Goal: Connect with others: Participate in discussion

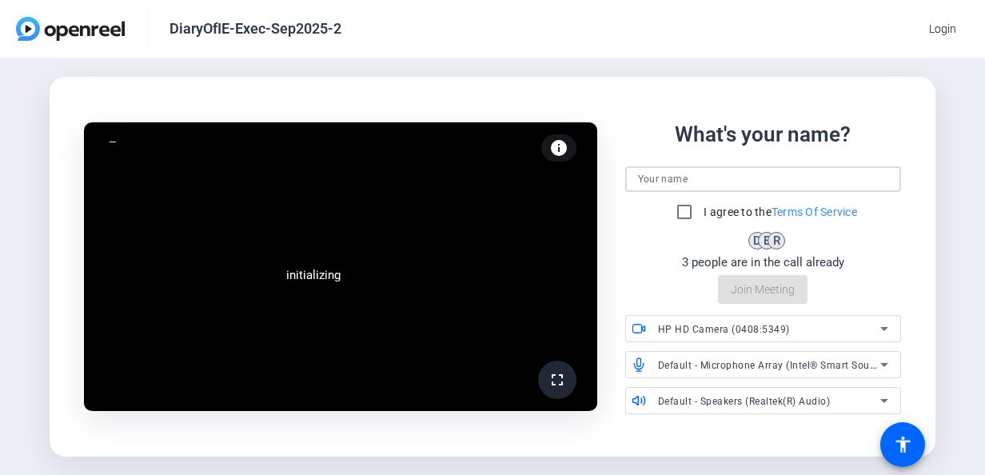
click at [720, 178] on input at bounding box center [763, 179] width 250 height 19
type input "[PERSON_NAME]"
click at [666, 178] on input at bounding box center [763, 179] width 250 height 19
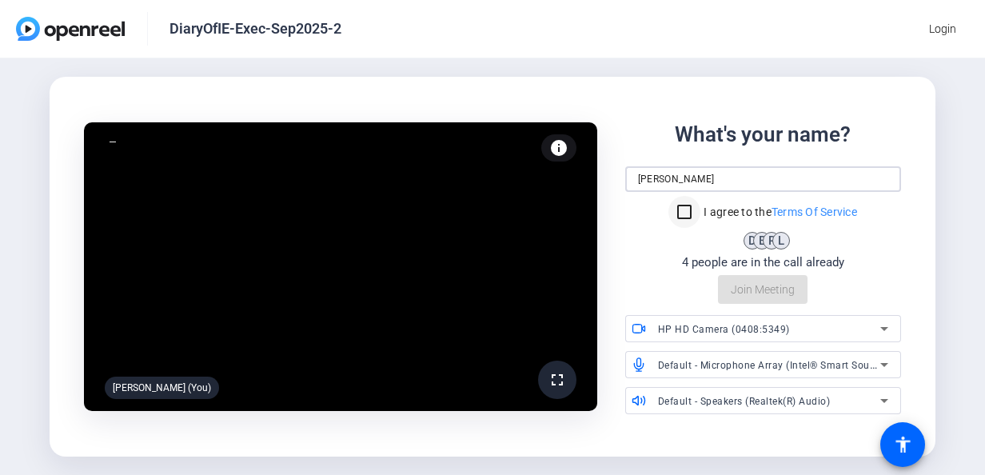
type input "[PERSON_NAME]"
click at [691, 219] on input "I agree to the Terms Of Service" at bounding box center [684, 212] width 32 height 32
checkbox input "true"
click at [777, 291] on span "Join Meeting" at bounding box center [763, 289] width 64 height 17
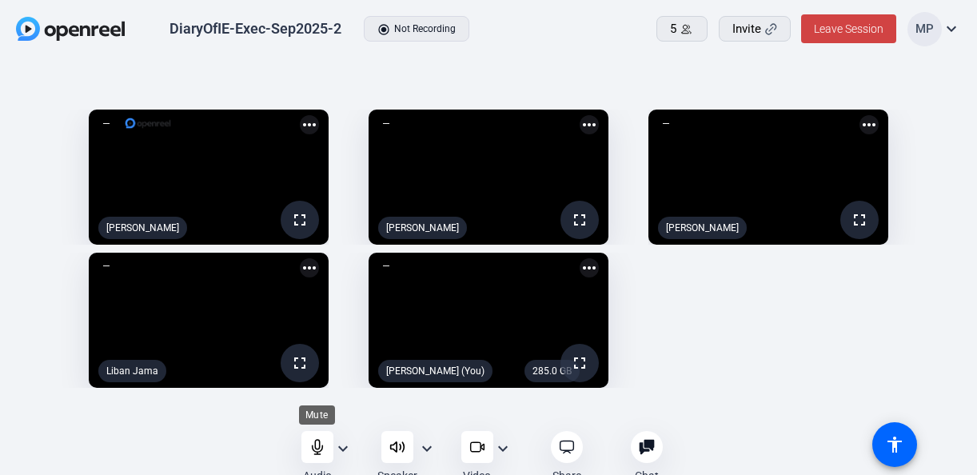
click at [315, 444] on icon at bounding box center [317, 447] width 16 height 16
click at [378, 272] on mat-icon "mic_off" at bounding box center [387, 267] width 19 height 19
click at [378, 266] on mat-icon "mic_off" at bounding box center [387, 267] width 19 height 19
click at [315, 446] on icon at bounding box center [317, 448] width 14 height 14
click at [485, 445] on icon at bounding box center [477, 447] width 16 height 16
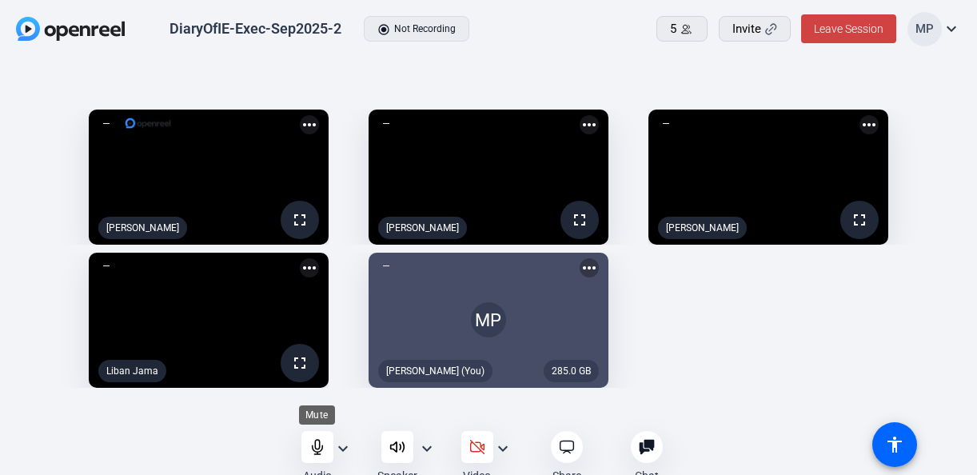
click at [317, 447] on icon at bounding box center [317, 447] width 16 height 16
click at [483, 451] on icon at bounding box center [477, 447] width 16 height 16
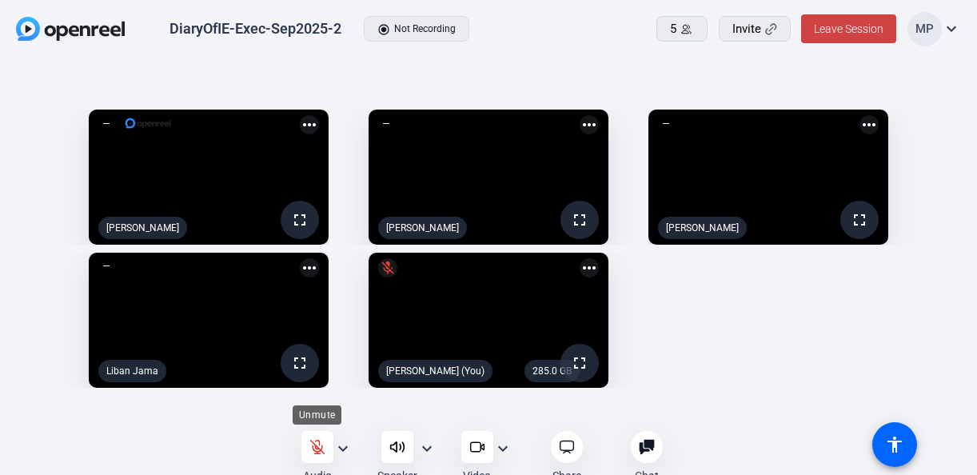
click at [313, 451] on icon at bounding box center [317, 447] width 16 height 16
click at [478, 449] on icon at bounding box center [477, 447] width 16 height 16
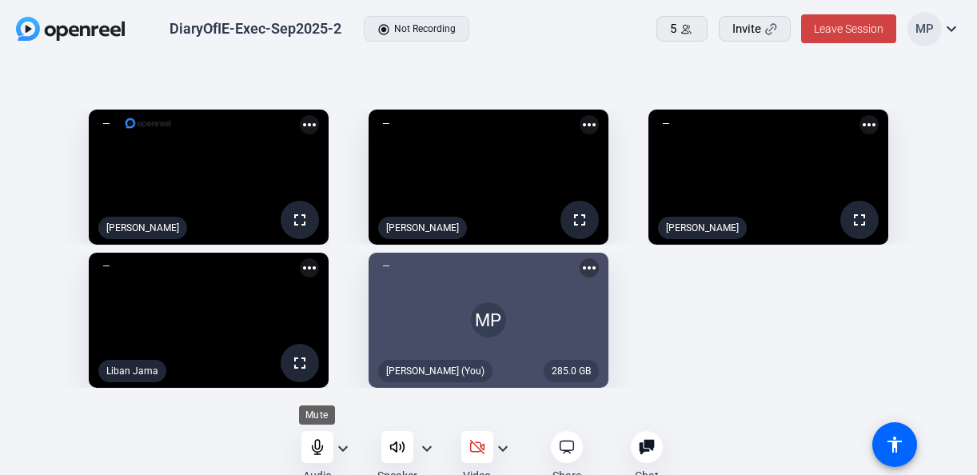
click at [315, 450] on icon at bounding box center [317, 447] width 16 height 16
click at [469, 451] on icon at bounding box center [477, 447] width 16 height 16
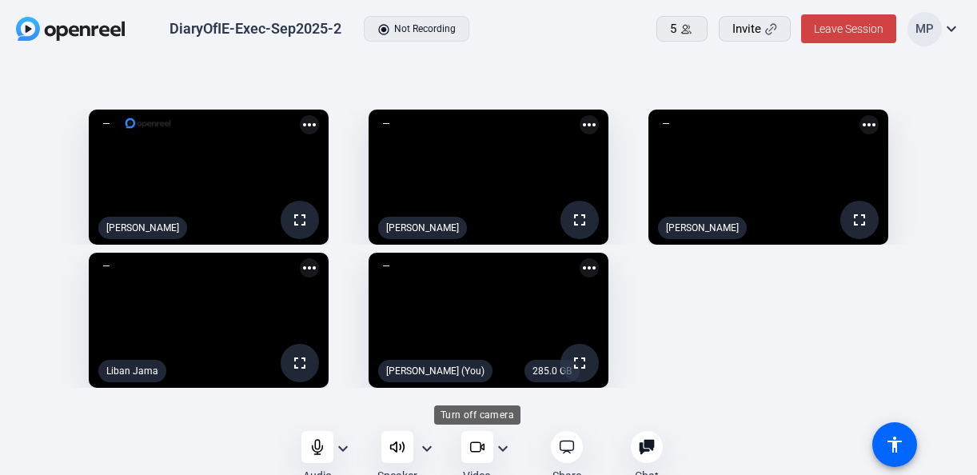
click at [485, 443] on icon at bounding box center [477, 447] width 16 height 16
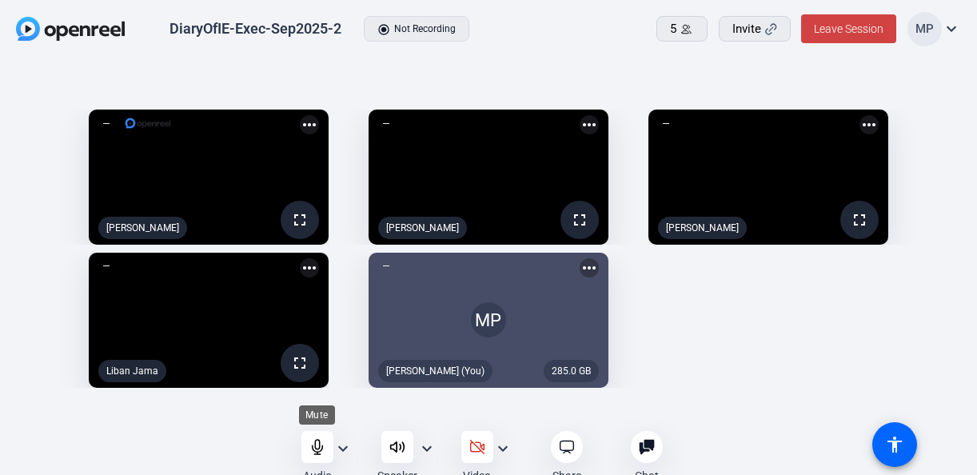
click at [317, 445] on icon at bounding box center [317, 447] width 16 height 16
click at [480, 451] on icon at bounding box center [477, 448] width 14 height 14
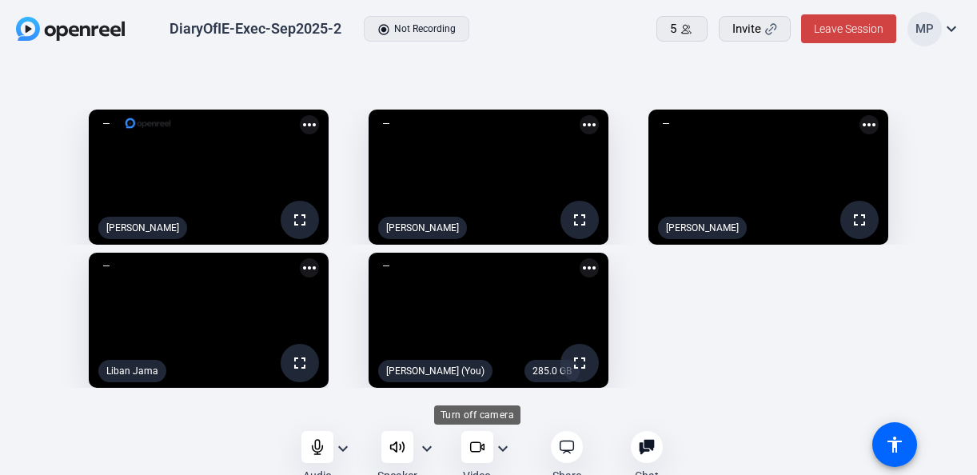
click at [477, 443] on icon at bounding box center [475, 448] width 10 height 10
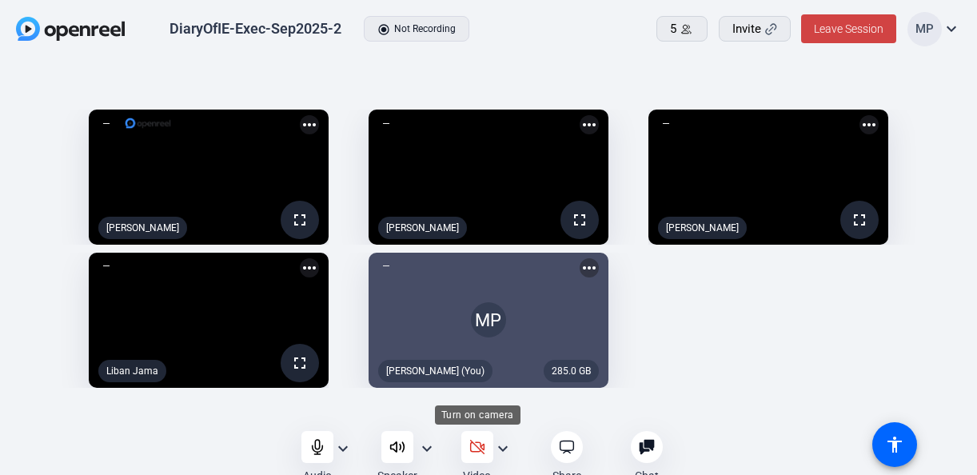
click at [481, 448] on icon at bounding box center [477, 448] width 14 height 14
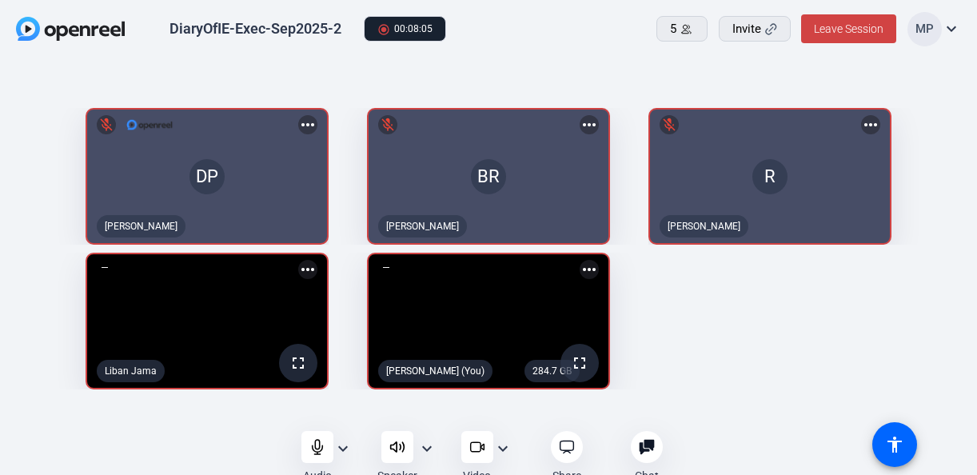
click at [234, 293] on video at bounding box center [207, 321] width 240 height 134
click at [301, 270] on mat-icon "more_horiz" at bounding box center [307, 269] width 19 height 19
click at [280, 291] on span "Pin to screen" at bounding box center [270, 293] width 64 height 19
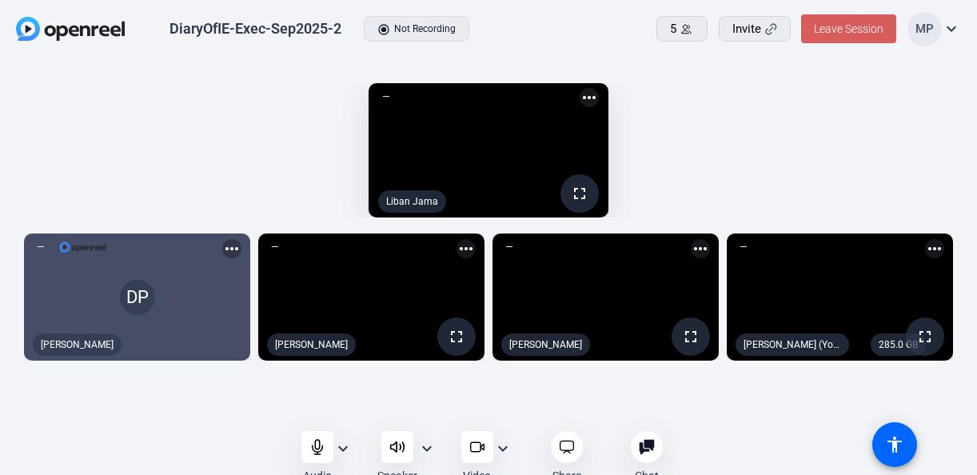
click at [844, 34] on span "Leave Session" at bounding box center [849, 28] width 70 height 13
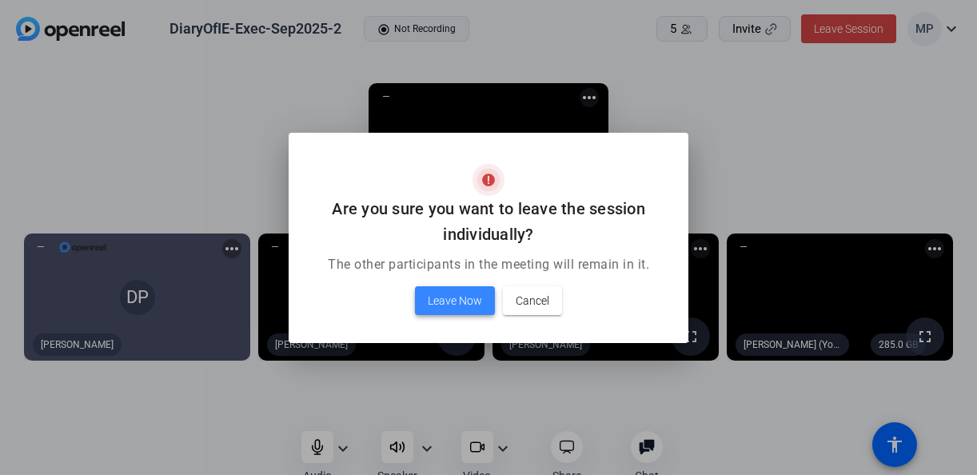
click at [445, 297] on span "Leave Now" at bounding box center [455, 300] width 54 height 19
